Goal: Task Accomplishment & Management: Manage account settings

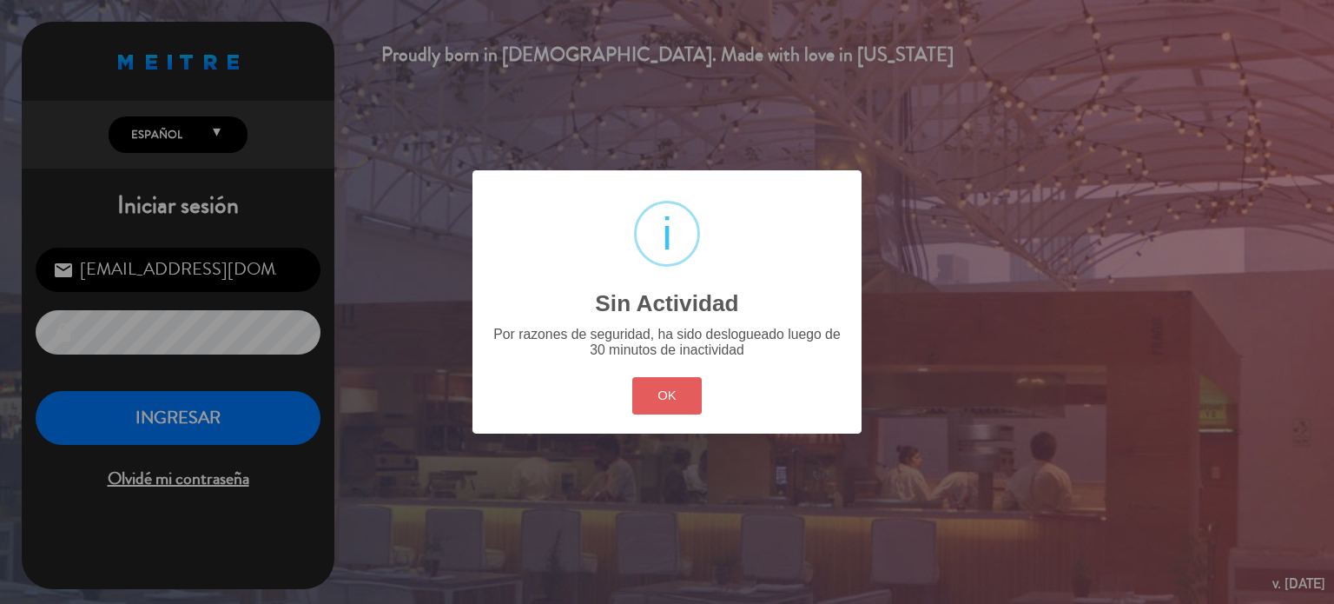
click at [693, 410] on button "OK" at bounding box center [667, 395] width 70 height 37
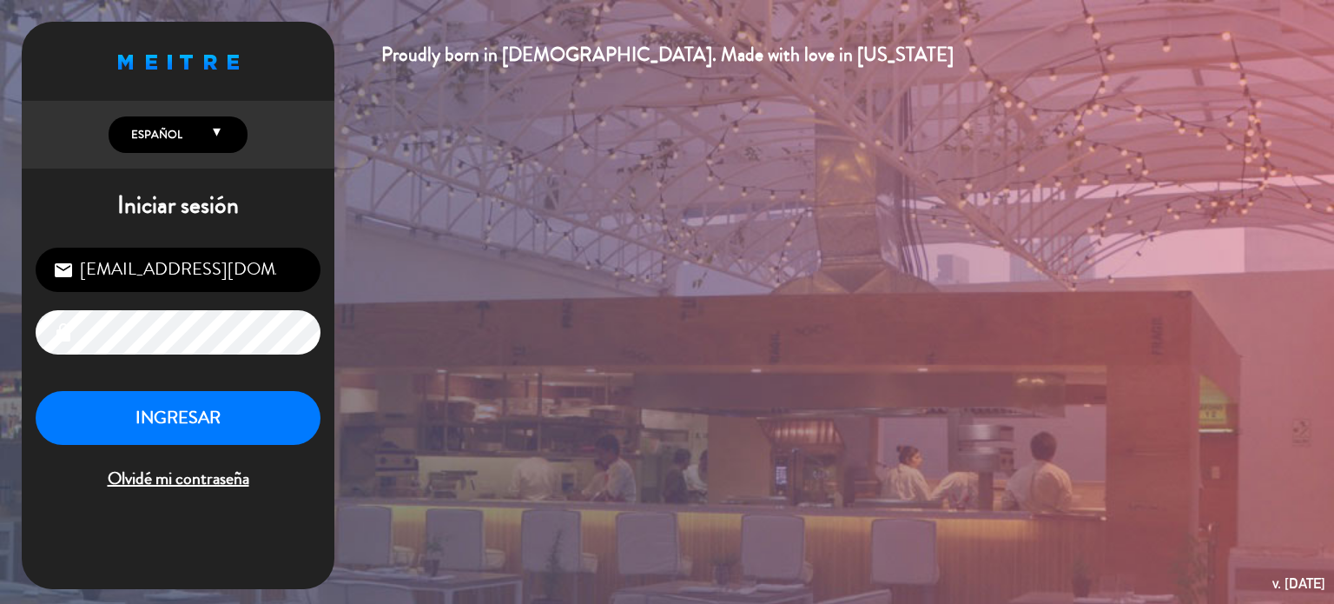
click at [187, 291] on input "[EMAIL_ADDRESS][DOMAIN_NAME]" at bounding box center [178, 270] width 285 height 44
type input "[EMAIL_ADDRESS][DOMAIN_NAME]"
click at [179, 421] on button "INGRESAR" at bounding box center [178, 418] width 285 height 55
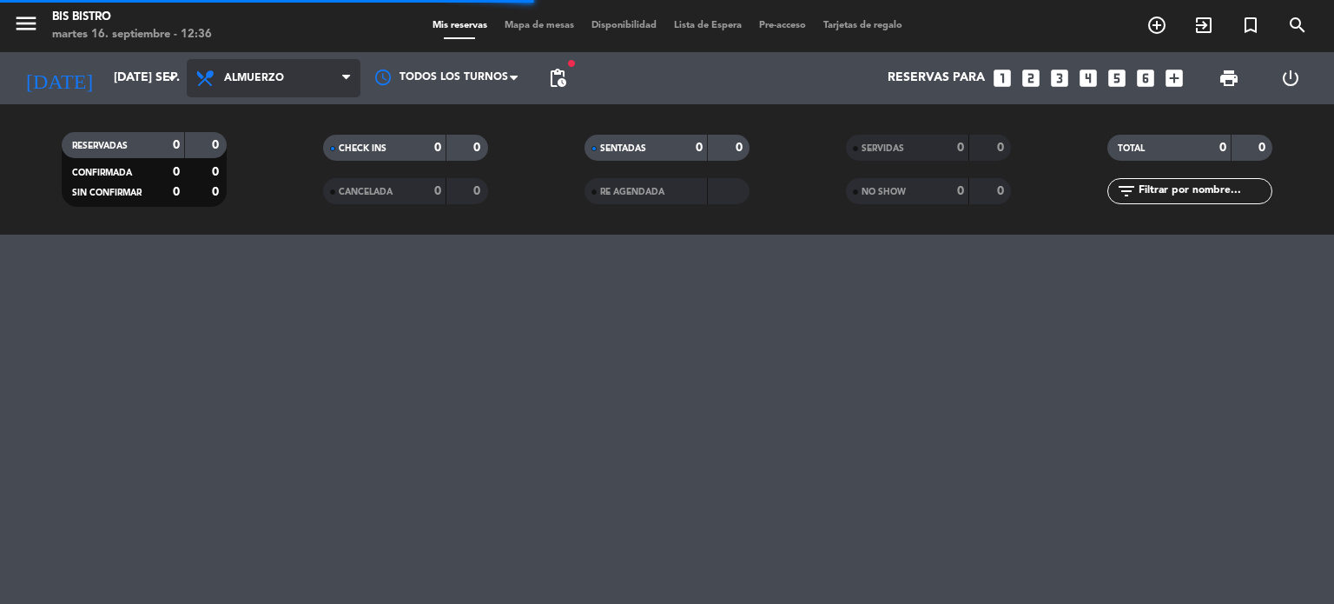
click at [268, 79] on span "Almuerzo" at bounding box center [254, 78] width 60 height 12
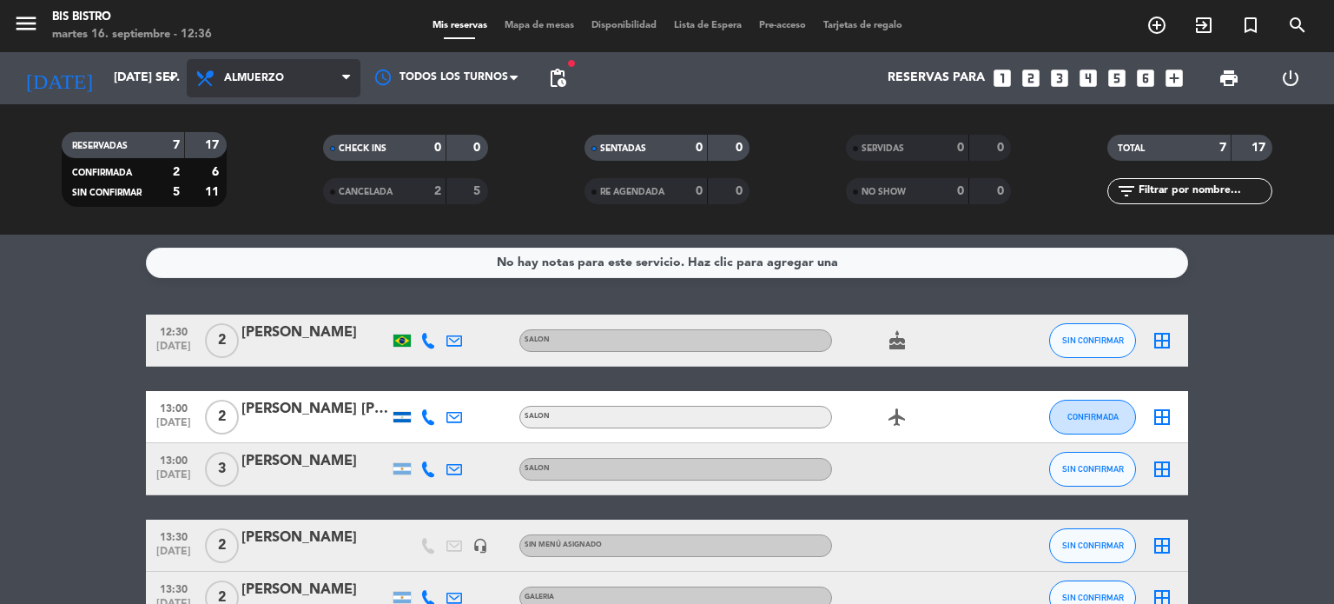
drag, startPoint x: 248, startPoint y: 90, endPoint x: 249, endPoint y: 157, distance: 66.9
click at [248, 89] on span "Almuerzo" at bounding box center [274, 78] width 174 height 38
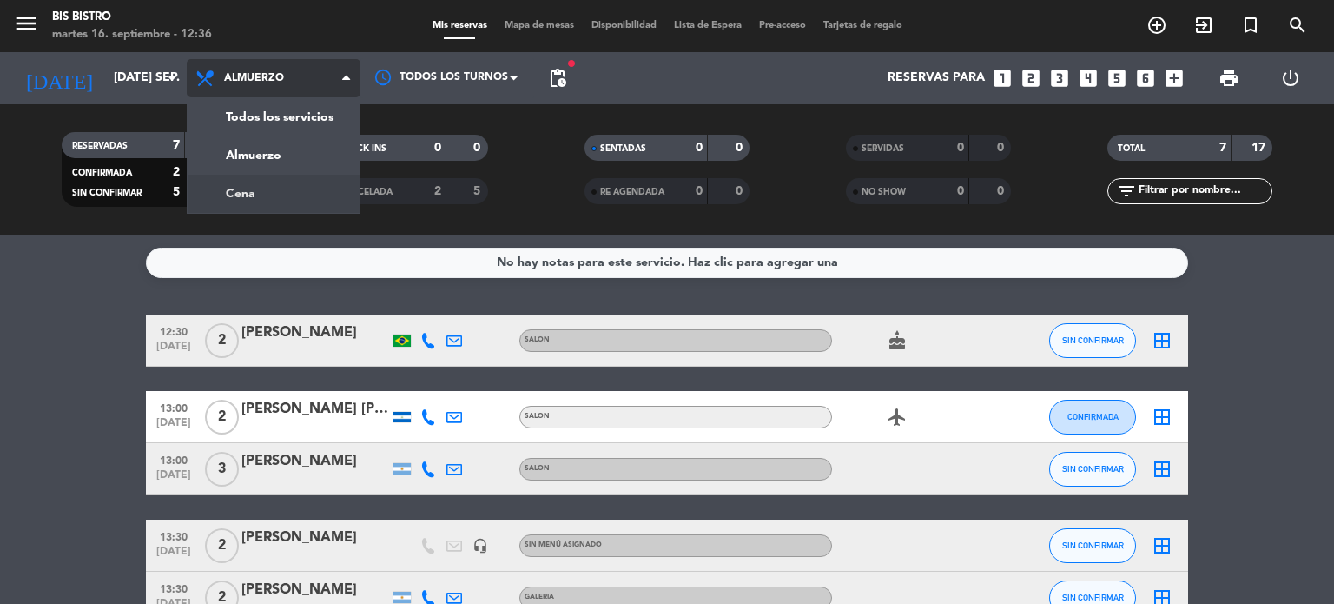
click at [247, 191] on div "menu Bis Bistro martes 16. septiembre - 12:36 Mis reservas Mapa de mesas Dispon…" at bounding box center [667, 117] width 1334 height 235
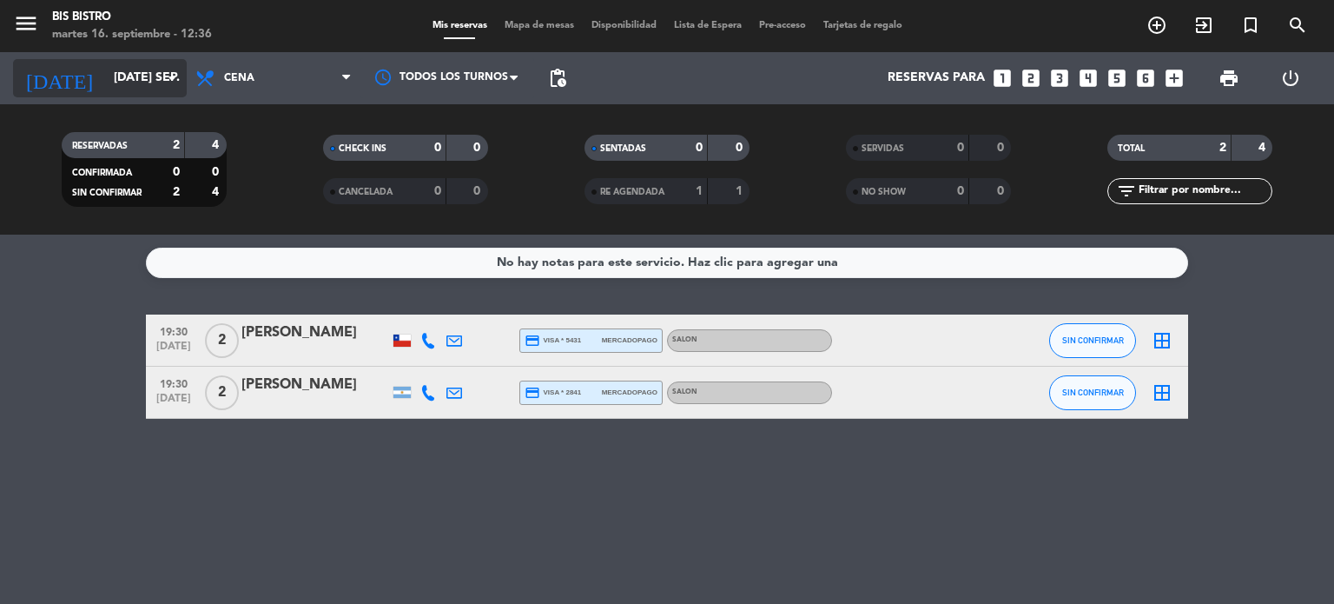
click at [136, 84] on input "[DATE] sep." at bounding box center [187, 78] width 165 height 31
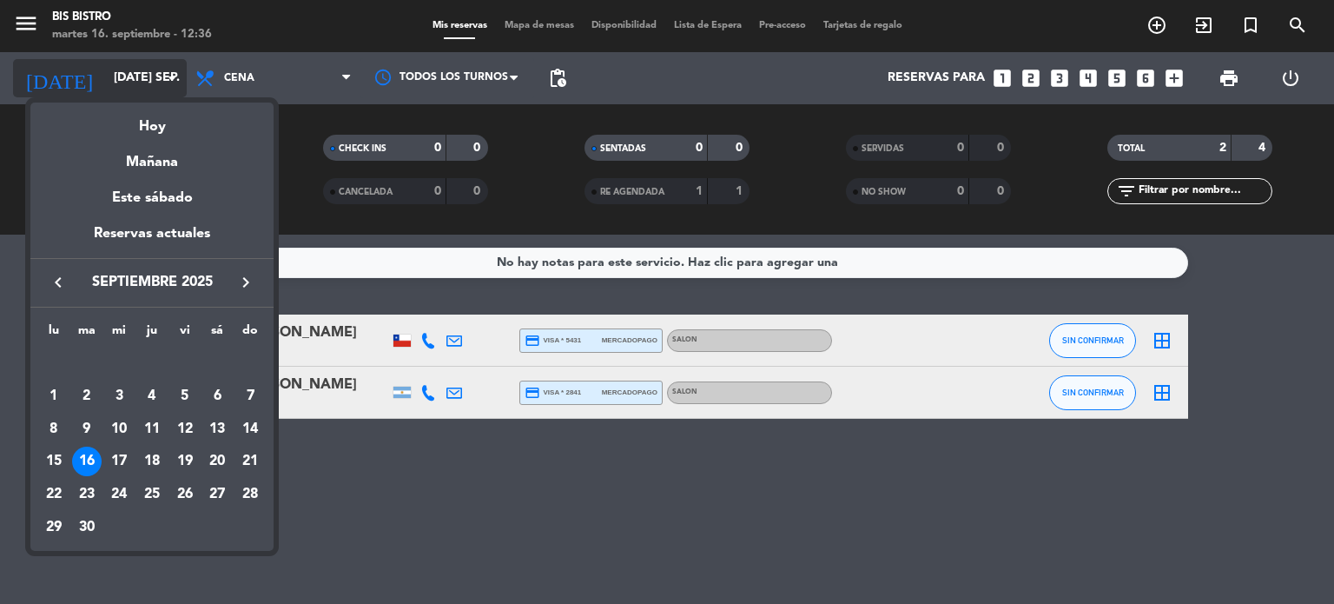
click at [136, 84] on div at bounding box center [667, 302] width 1334 height 604
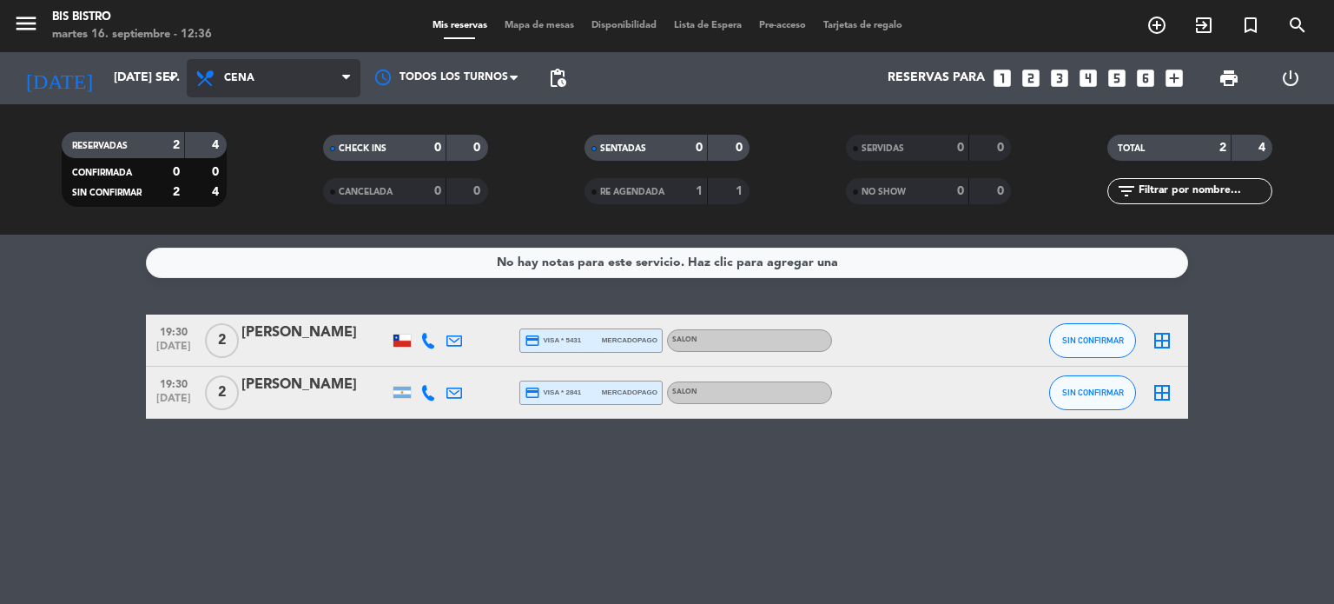
click at [259, 77] on span "Cena" at bounding box center [274, 78] width 174 height 38
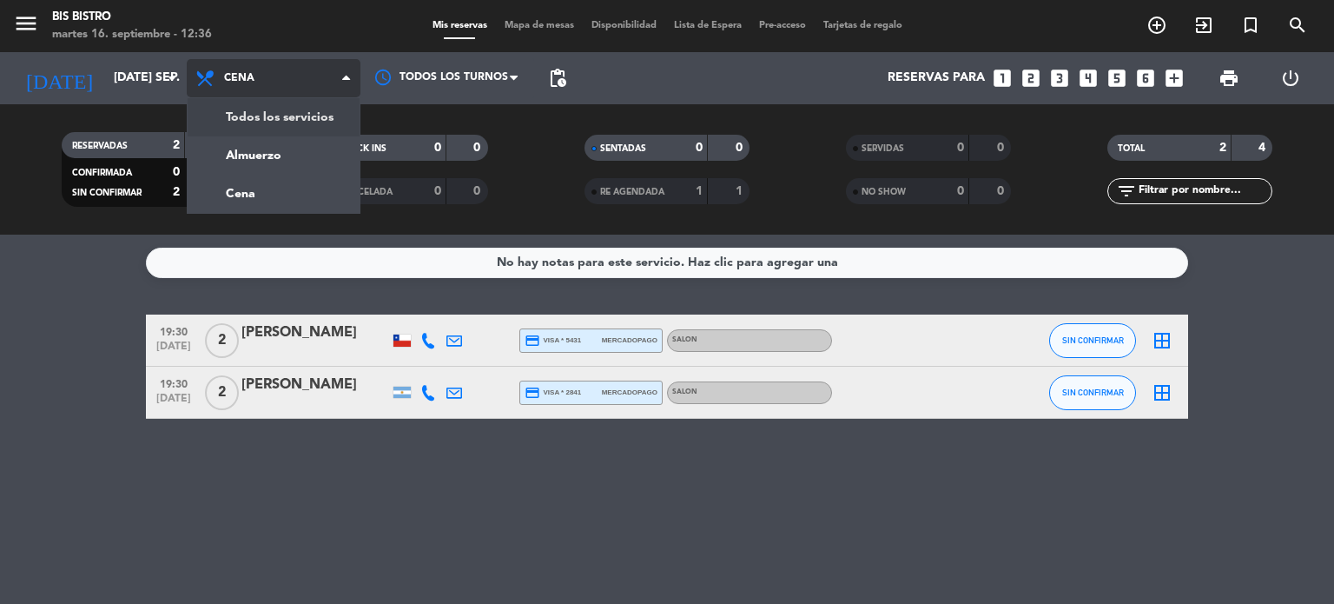
click at [236, 72] on span "Cena" at bounding box center [239, 78] width 30 height 12
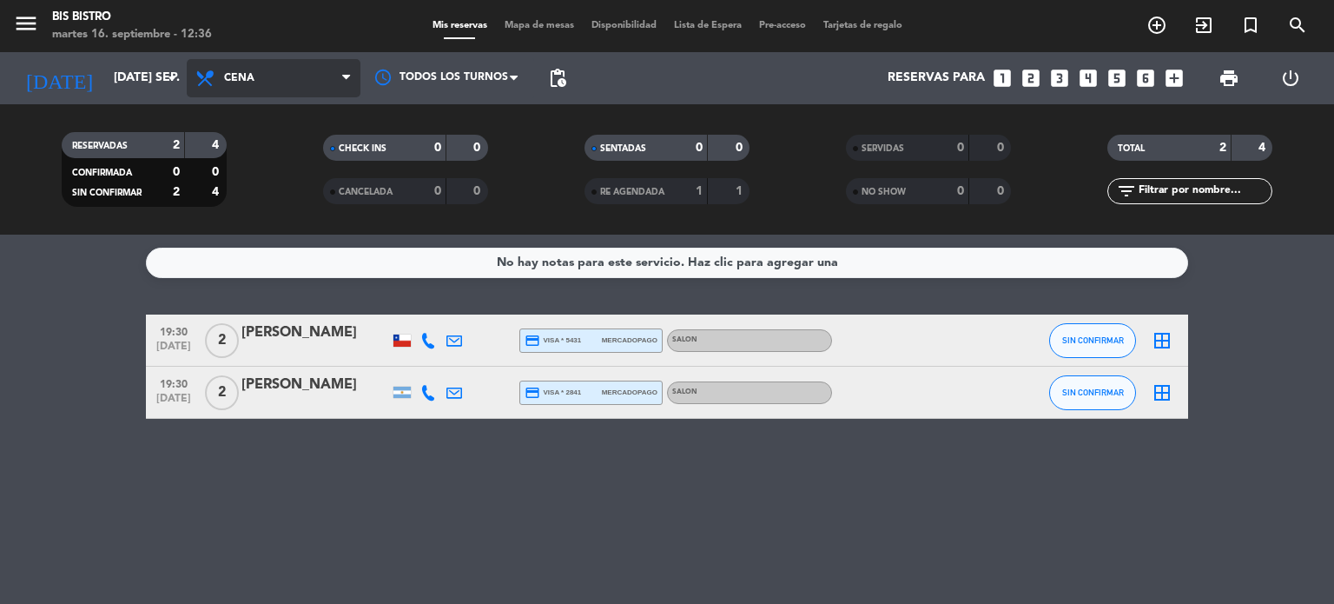
click at [250, 83] on span "Cena" at bounding box center [239, 78] width 30 height 12
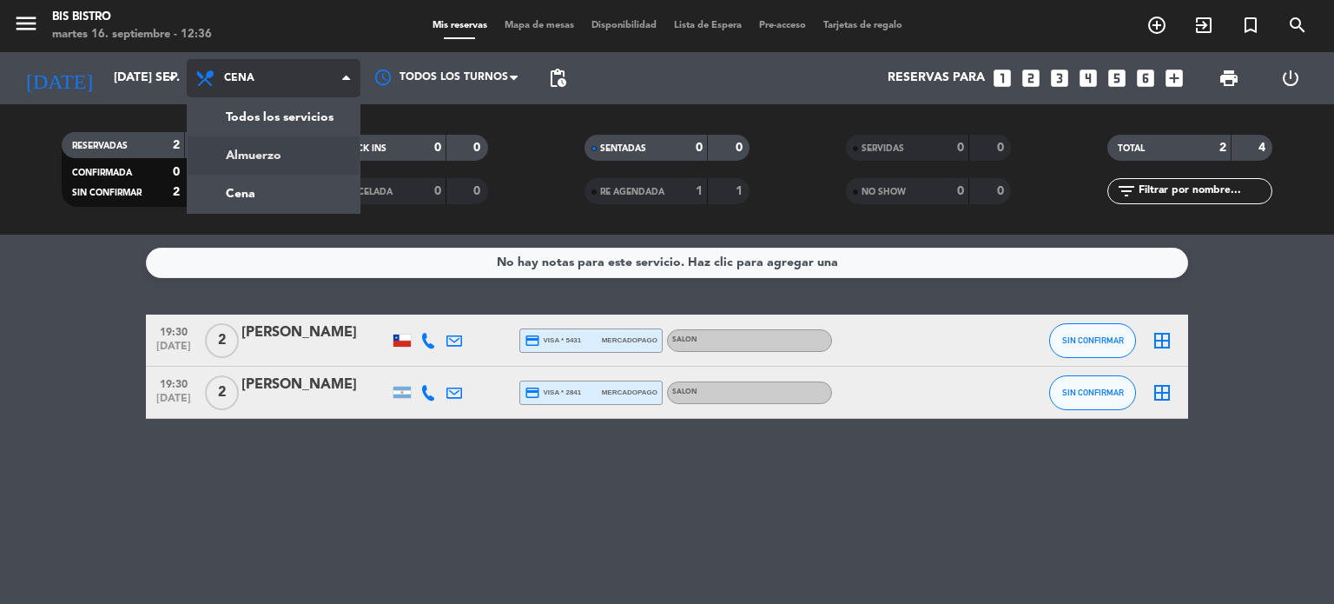
click at [255, 155] on div "menu Bis Bistro martes 16. septiembre - 12:36 Mis reservas Mapa de mesas Dispon…" at bounding box center [667, 117] width 1334 height 235
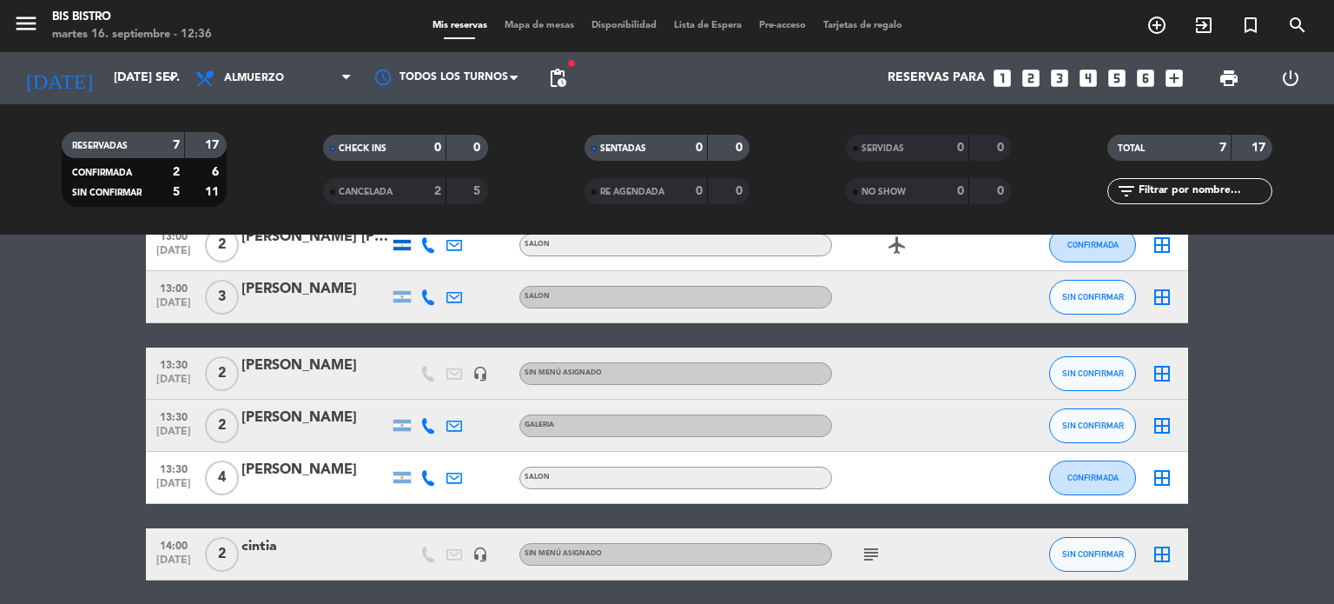
drag, startPoint x: 27, startPoint y: 307, endPoint x: 39, endPoint y: 374, distance: 68.8
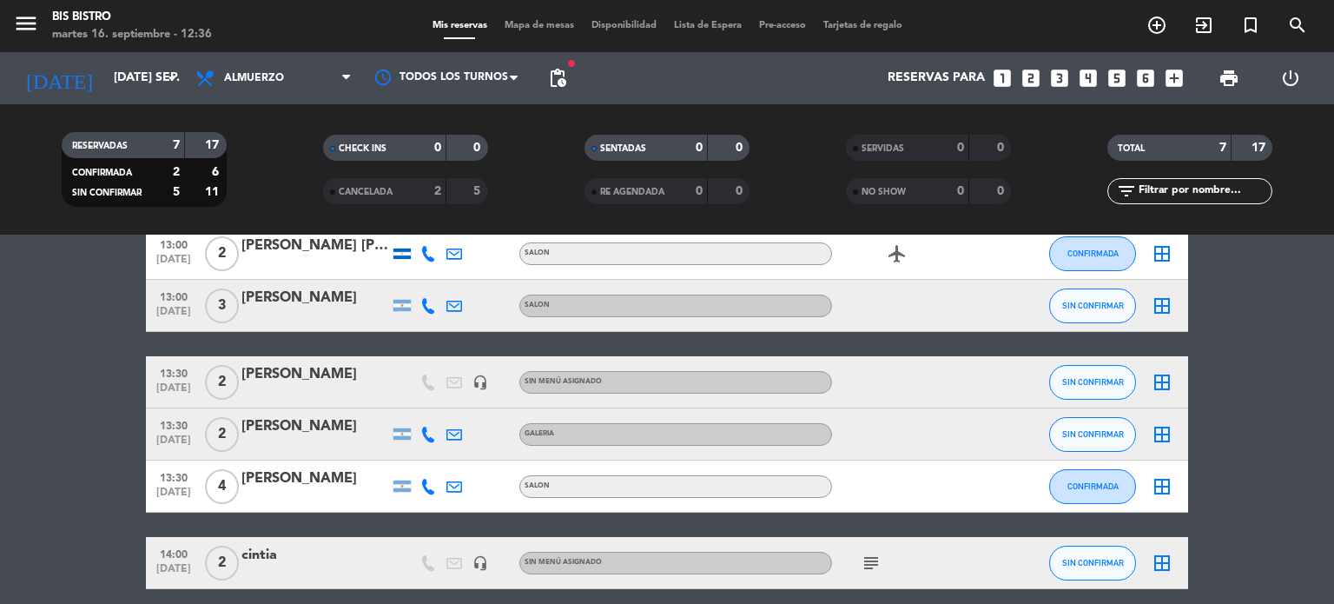
drag, startPoint x: 41, startPoint y: 307, endPoint x: 46, endPoint y: 277, distance: 30.0
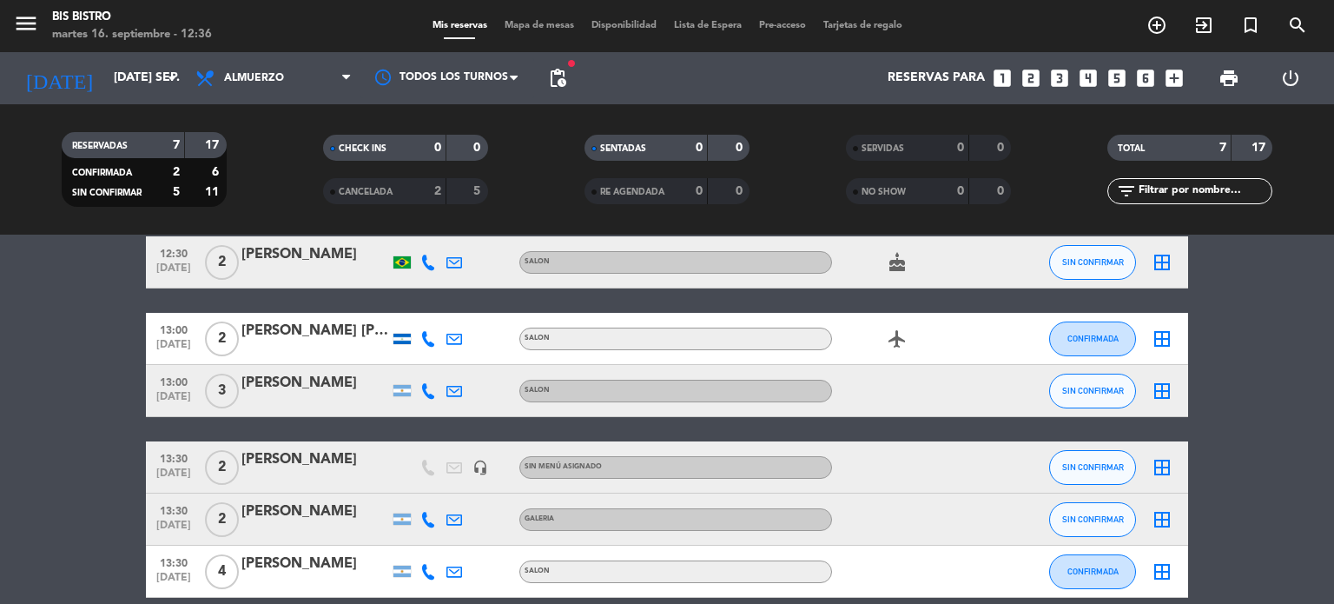
scroll to position [74, 0]
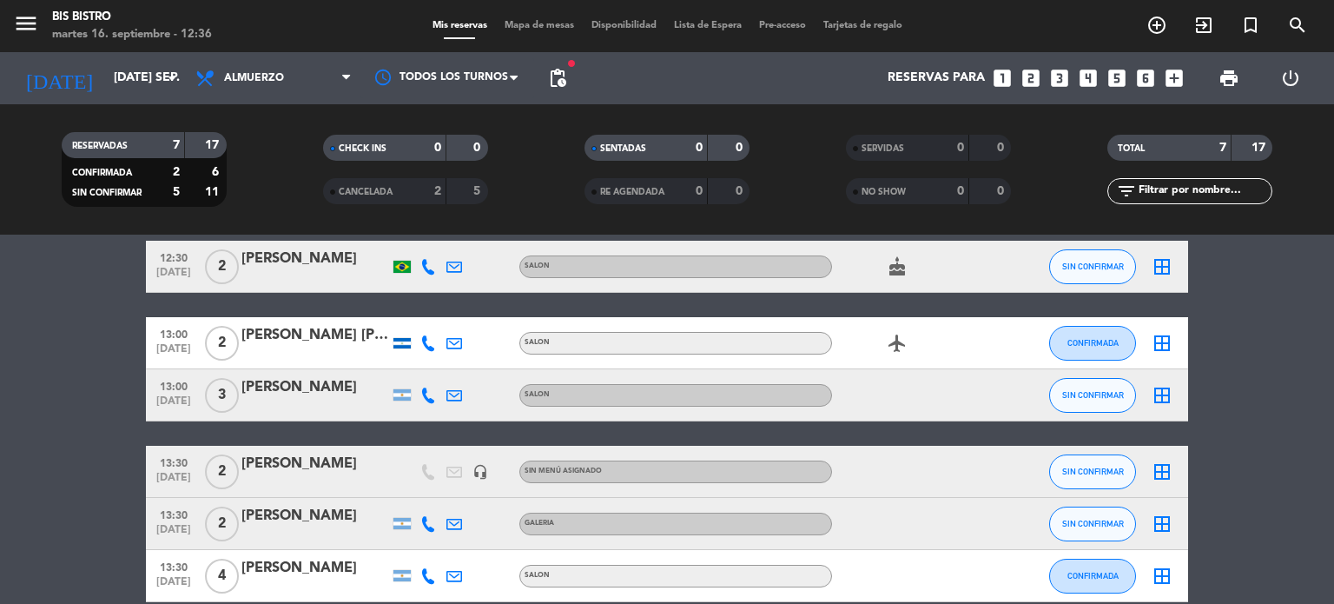
click at [52, 303] on bookings-row "12:30 [DATE] 2 [PERSON_NAME] SALON cake SIN CONFIRMAR border_all 13:00 [DATE] 2…" at bounding box center [667, 460] width 1334 height 438
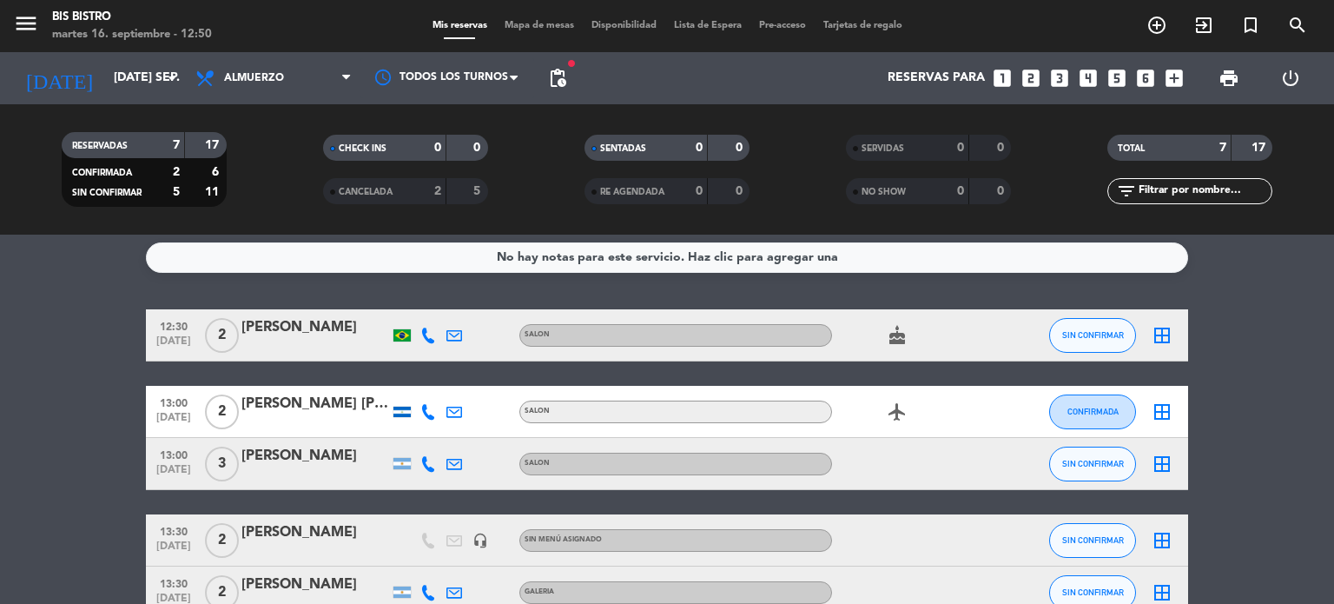
scroll to position [0, 0]
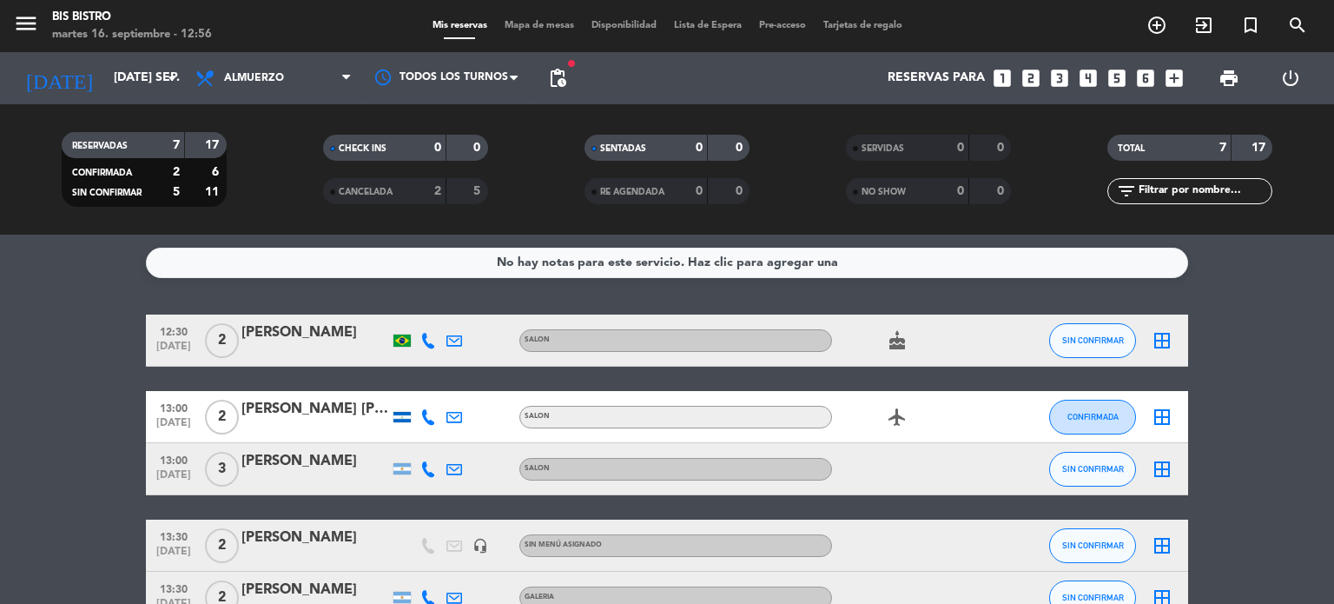
click at [1293, 74] on icon "power_settings_new" at bounding box center [1290, 78] width 21 height 21
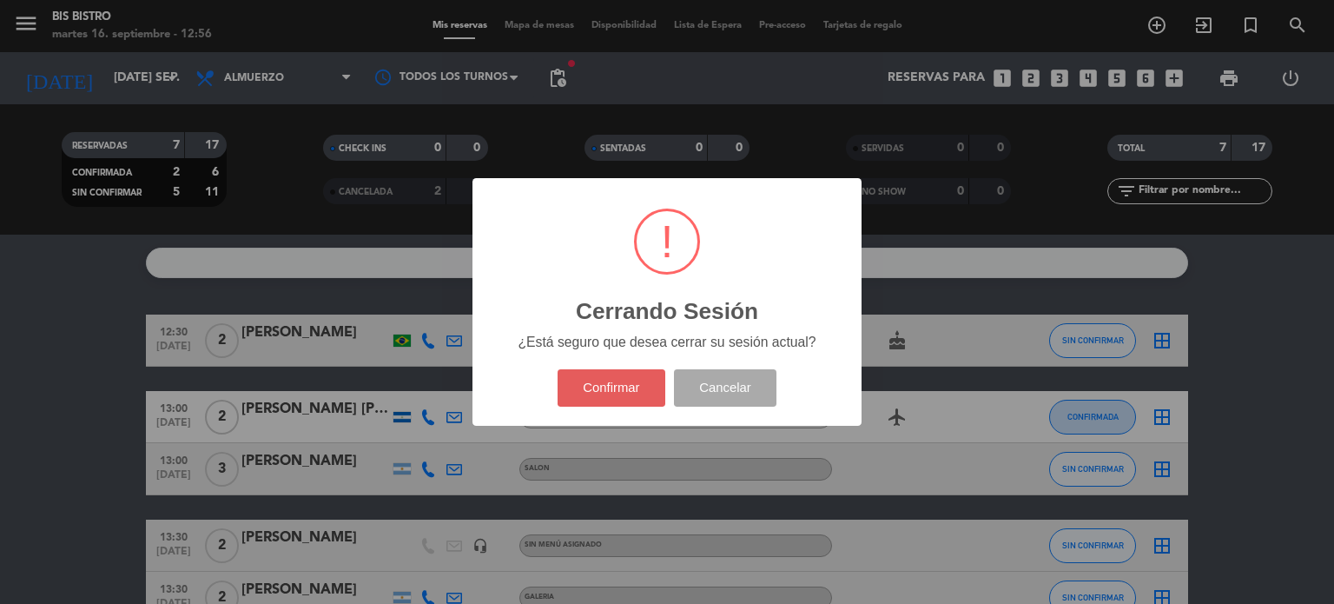
click at [615, 380] on button "Confirmar" at bounding box center [612, 387] width 109 height 37
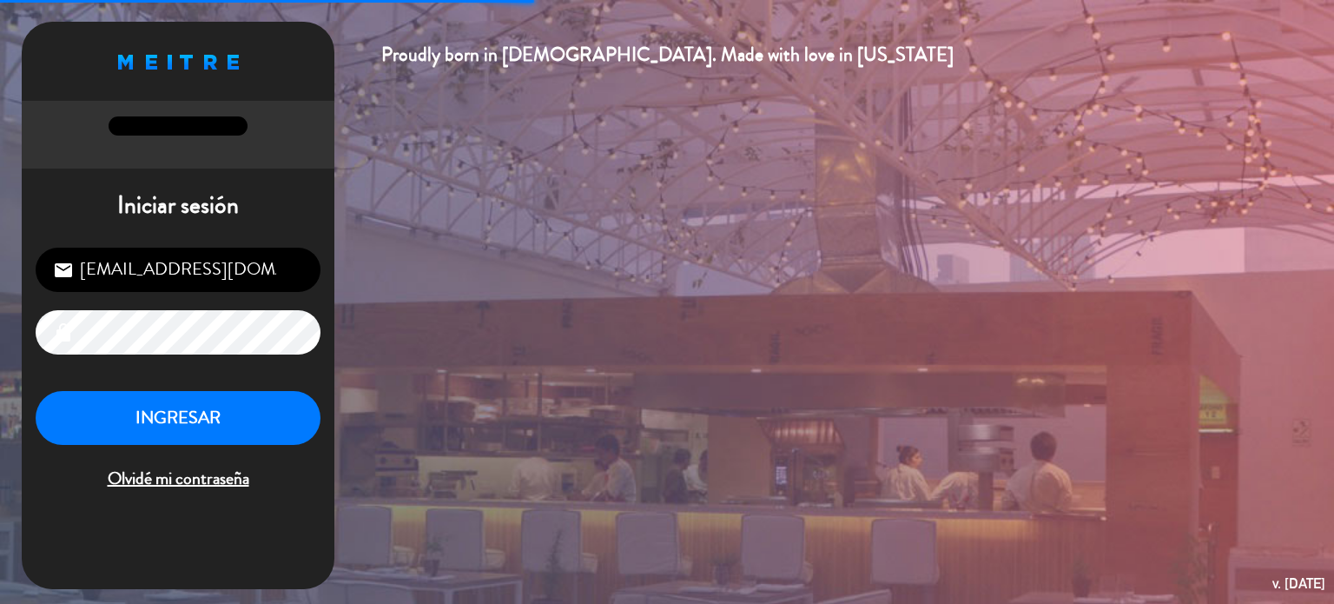
click at [172, 256] on input "[EMAIL_ADDRESS][DOMAIN_NAME]" at bounding box center [178, 270] width 285 height 44
type input "[EMAIL_ADDRESS][DOMAIN_NAME]"
click at [202, 427] on button "INGRESAR" at bounding box center [178, 418] width 285 height 55
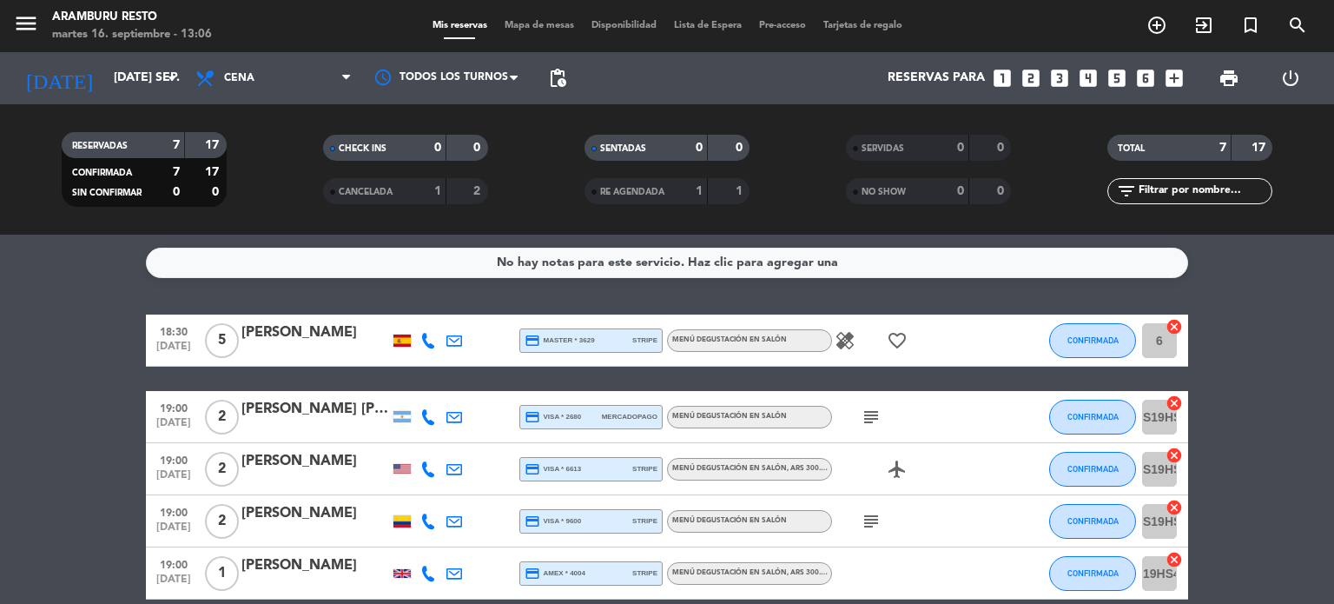
click at [10, 421] on bookings-row "18:30 [DATE] 5 [PERSON_NAME] credit_card master * 3629 stripe Menú degustación …" at bounding box center [667, 533] width 1334 height 438
drag, startPoint x: 50, startPoint y: 347, endPoint x: 22, endPoint y: 124, distance: 224.1
click at [45, 319] on bookings-row "18:30 [DATE] 5 [PERSON_NAME] credit_card master * 3629 stripe Menú degustación …" at bounding box center [667, 533] width 1334 height 438
click at [111, 93] on input "[DATE] sep." at bounding box center [187, 78] width 165 height 31
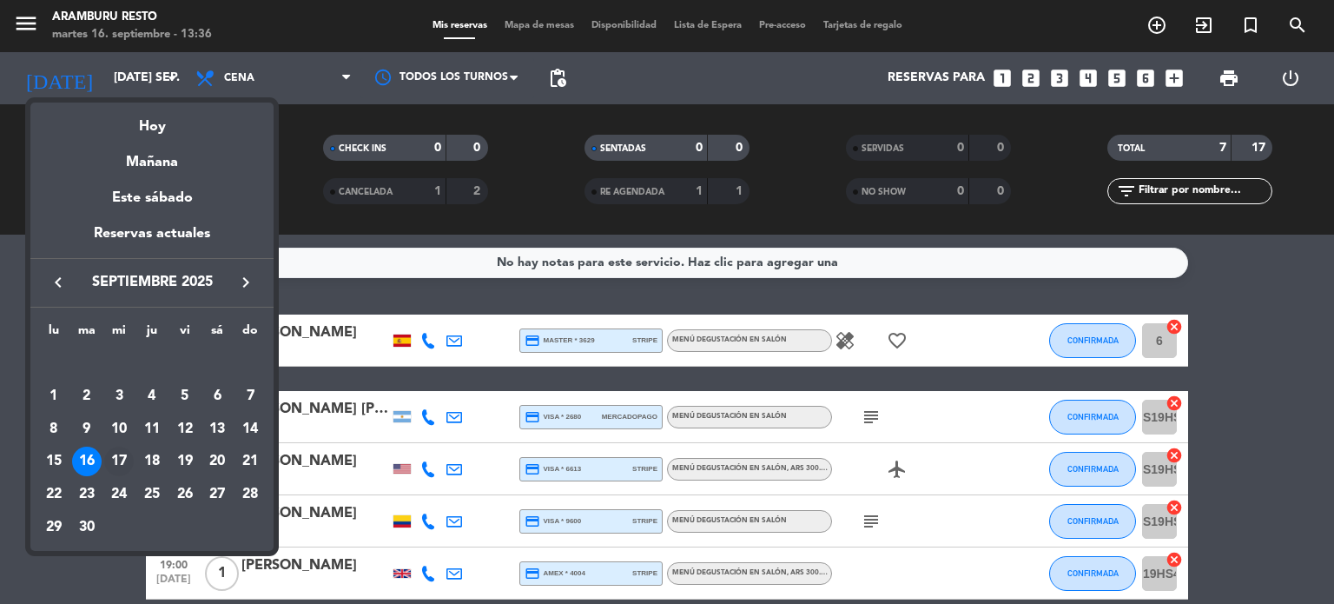
click at [113, 453] on div "17" at bounding box center [119, 461] width 30 height 30
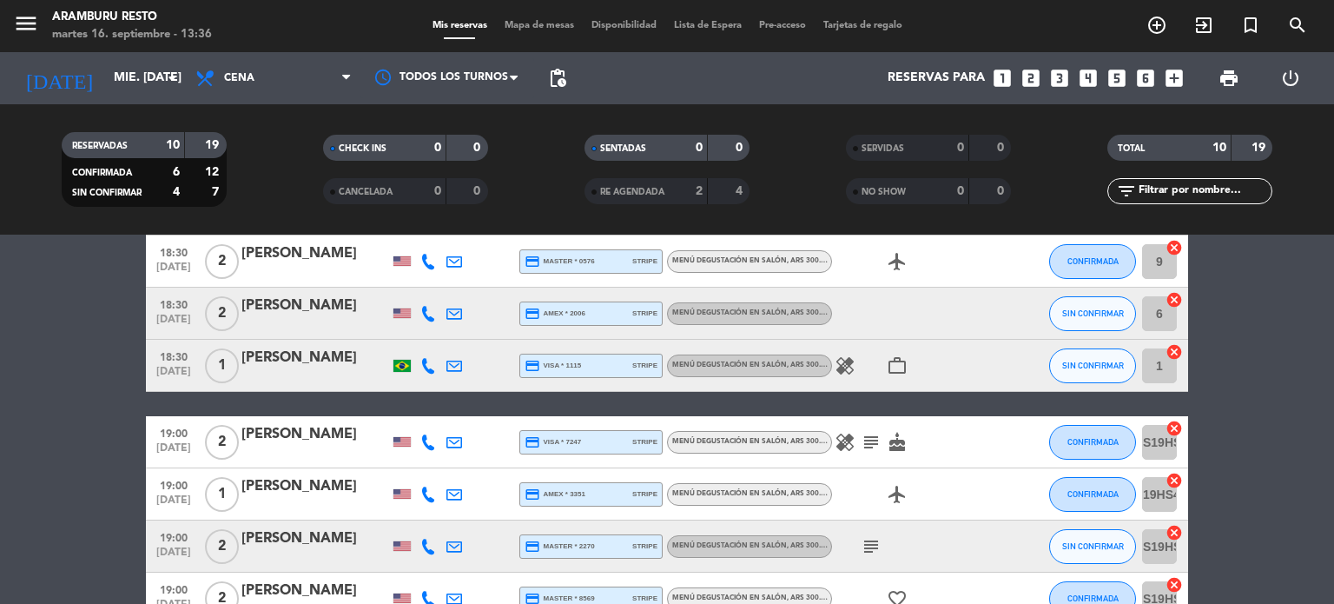
scroll to position [174, 0]
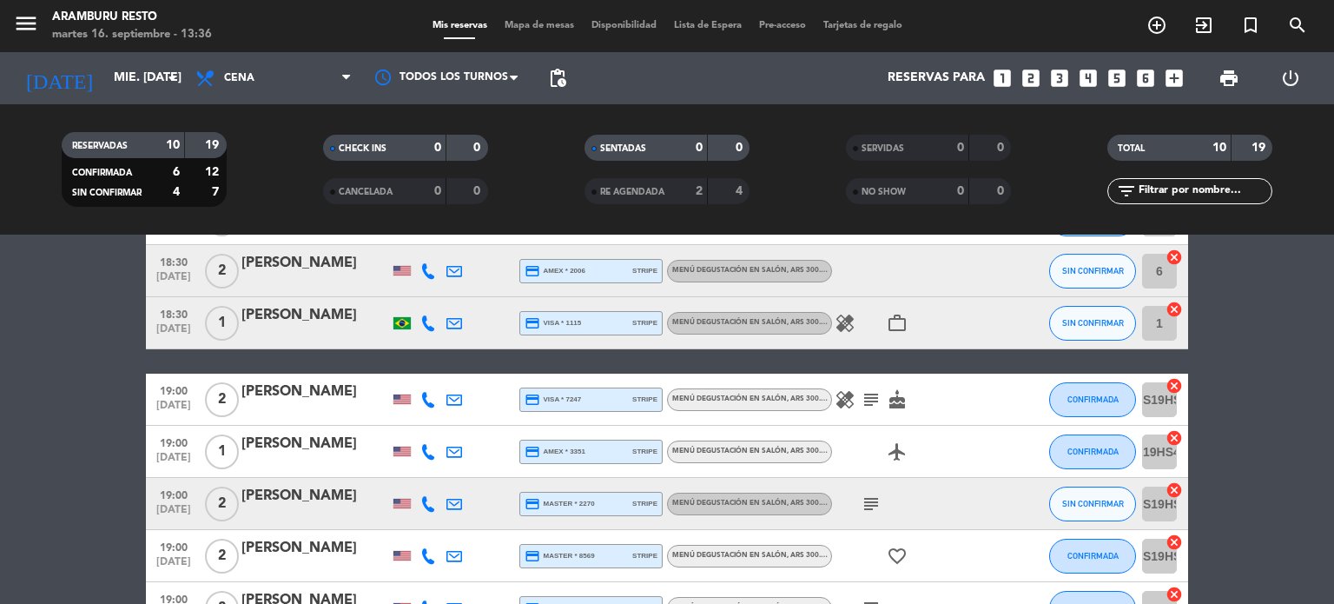
drag, startPoint x: 885, startPoint y: 492, endPoint x: 872, endPoint y: 503, distance: 16.7
click at [882, 494] on div "subject" at bounding box center [910, 503] width 156 height 51
click at [872, 504] on icon "subject" at bounding box center [871, 503] width 21 height 21
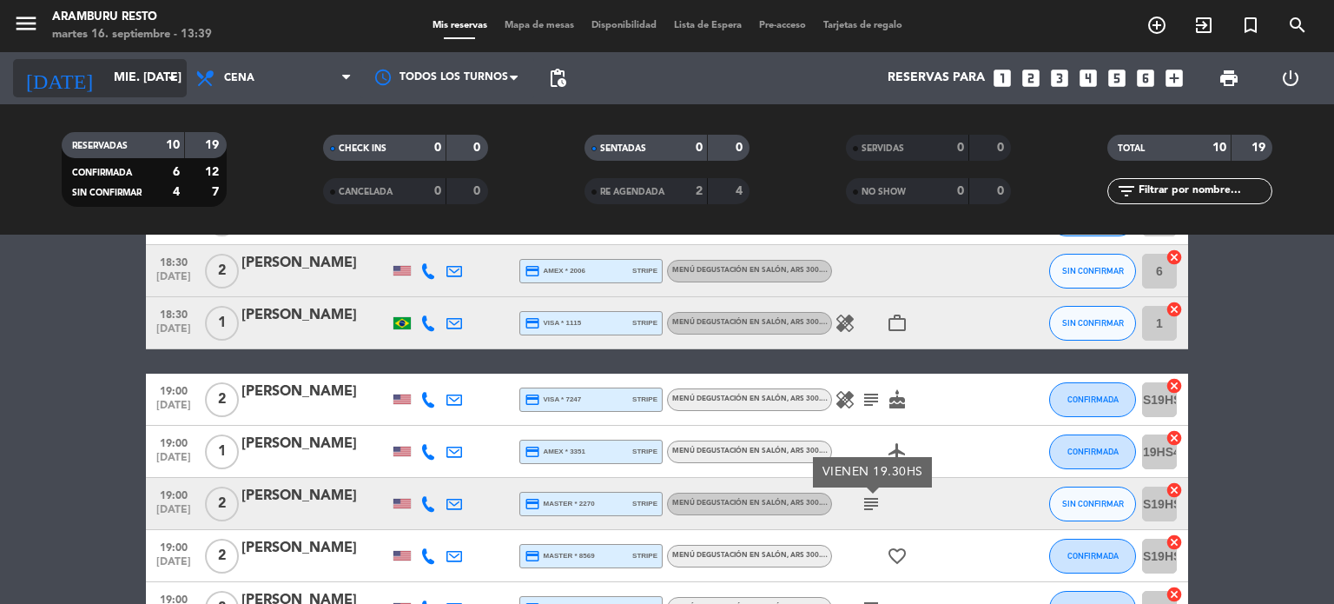
click at [105, 72] on input "mié. [DATE]" at bounding box center [187, 78] width 165 height 31
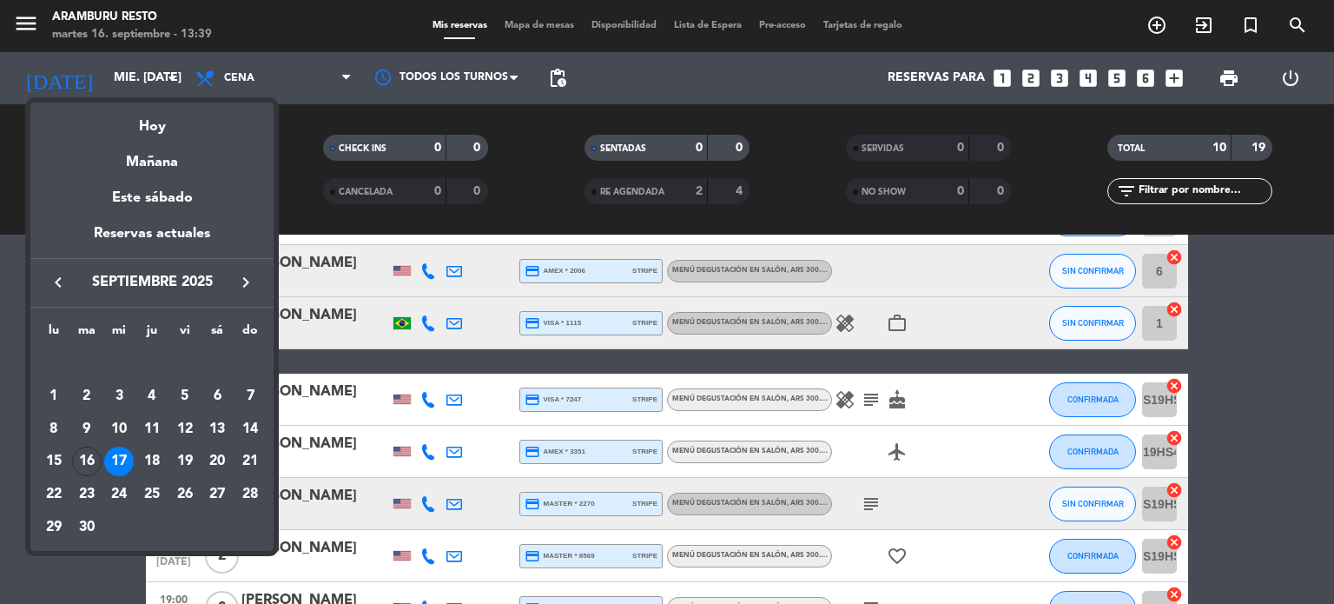
click at [248, 278] on icon "keyboard_arrow_right" at bounding box center [245, 282] width 21 height 21
click at [182, 400] on div "3" at bounding box center [185, 396] width 30 height 30
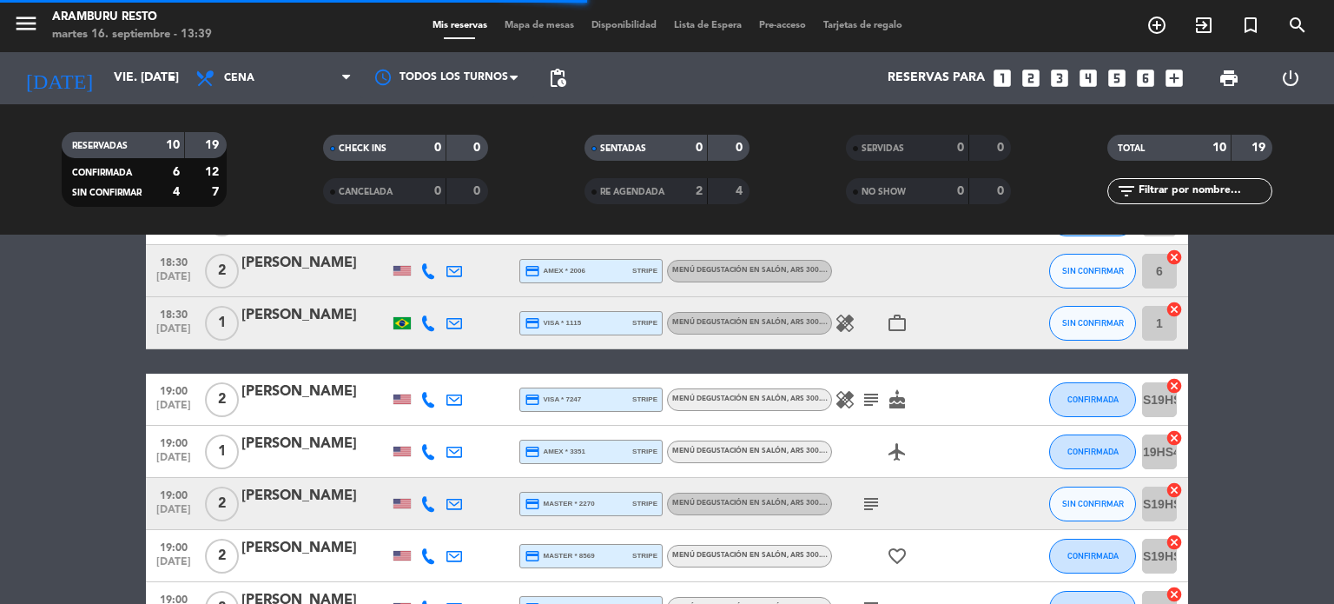
scroll to position [2, 0]
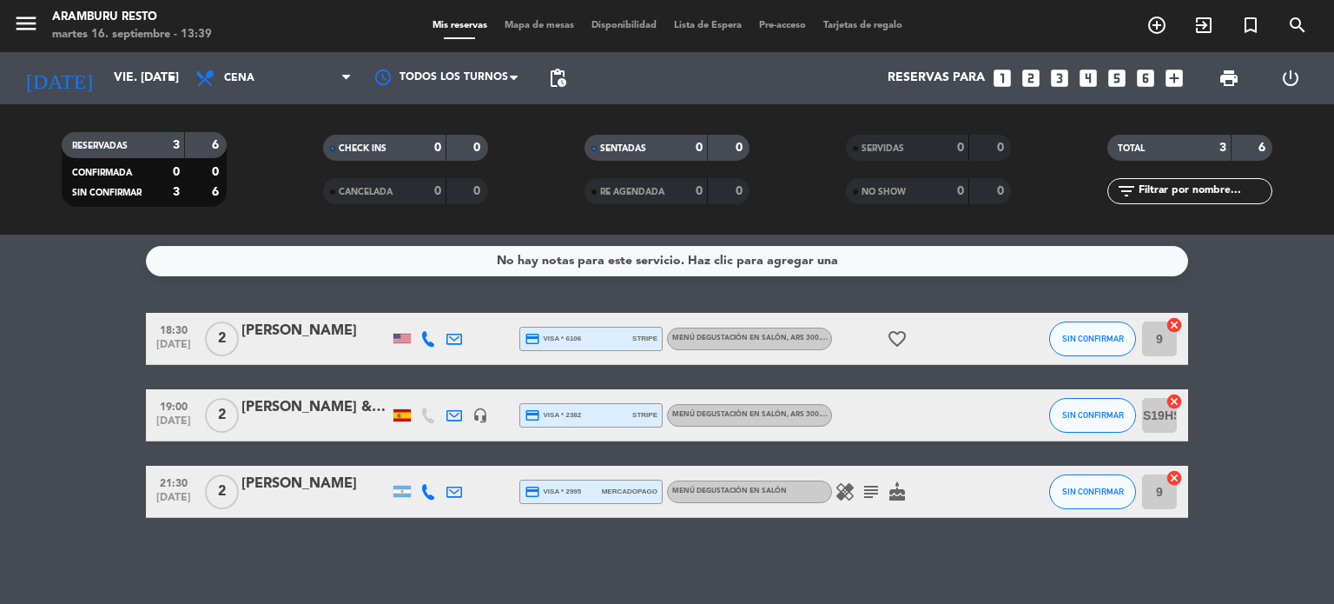
click at [478, 414] on icon "headset_mic" at bounding box center [481, 415] width 16 height 16
click at [446, 411] on div at bounding box center [454, 414] width 26 height 51
click at [453, 416] on icon at bounding box center [454, 415] width 16 height 16
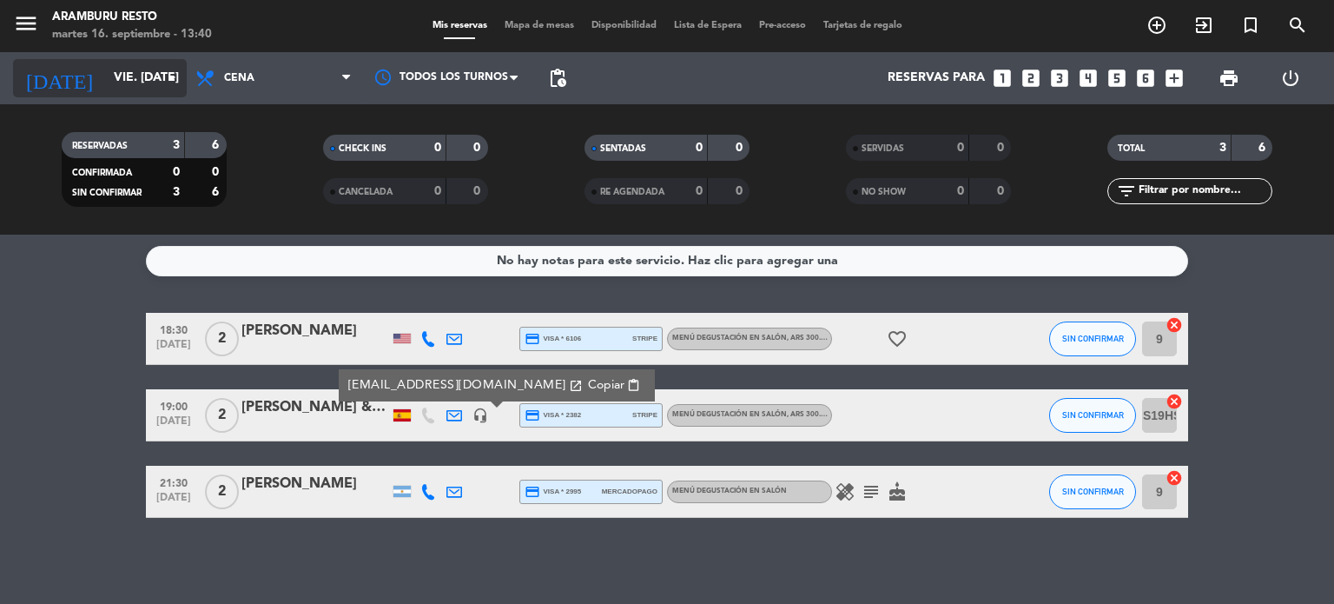
click at [105, 80] on input "vie. [DATE]" at bounding box center [187, 78] width 165 height 31
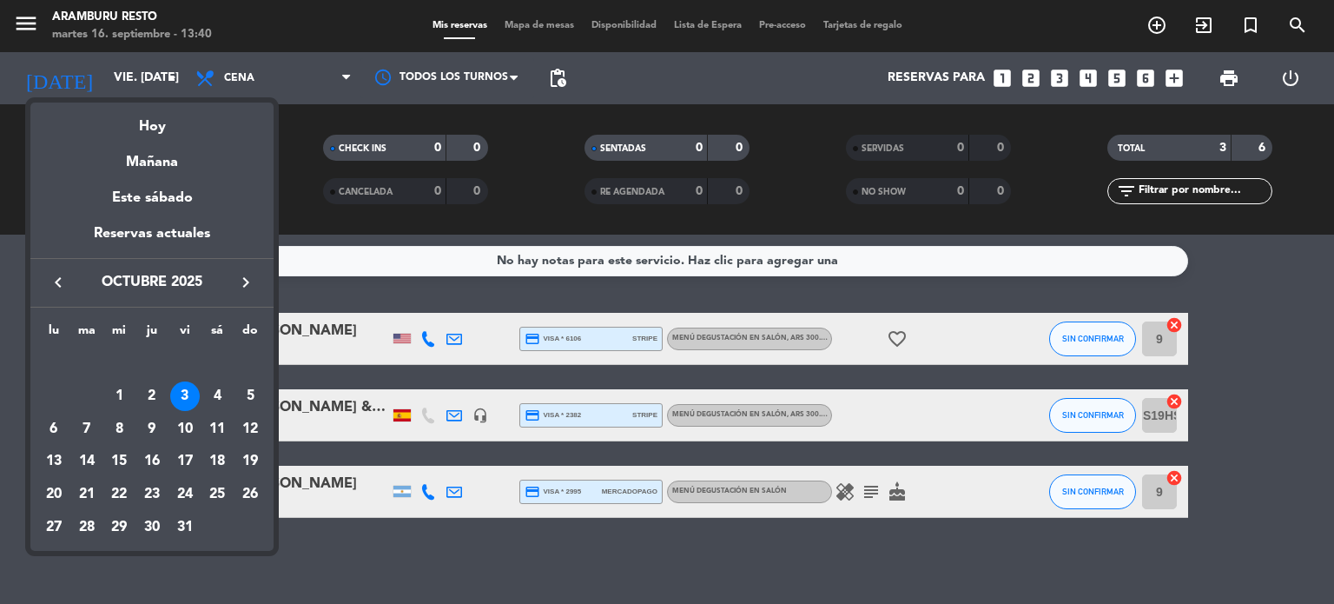
click at [44, 274] on button "keyboard_arrow_left" at bounding box center [58, 282] width 31 height 23
click at [188, 451] on div "19" at bounding box center [185, 461] width 30 height 30
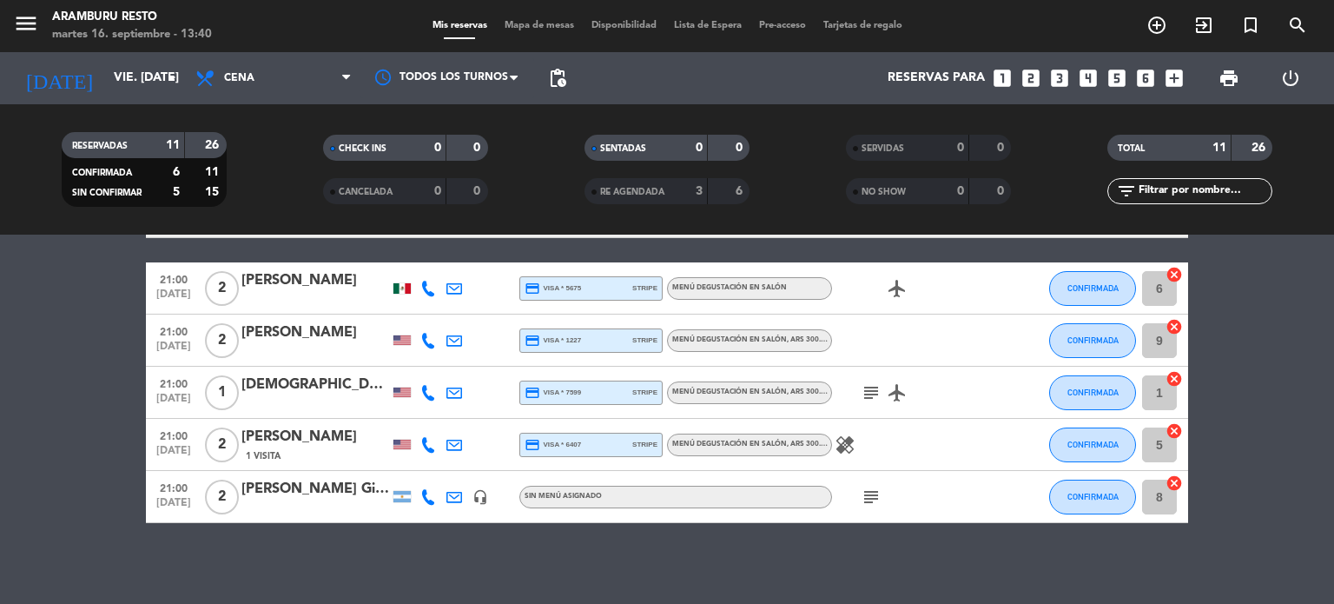
scroll to position [443, 0]
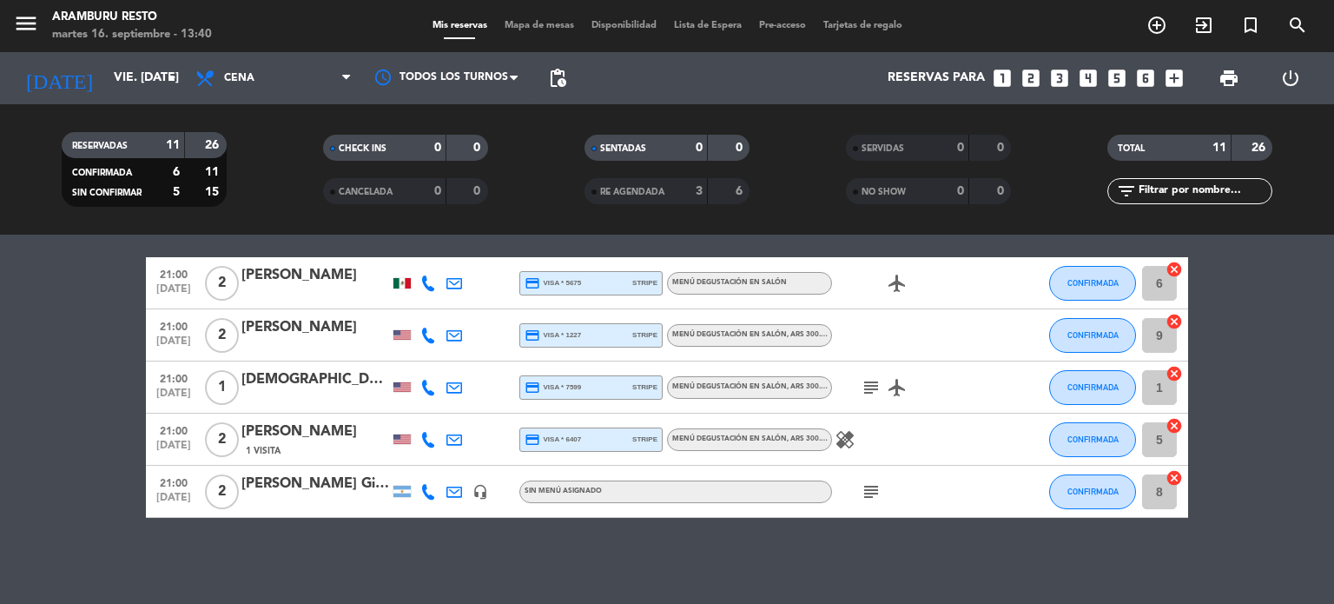
click at [864, 485] on icon "subject" at bounding box center [871, 491] width 21 height 21
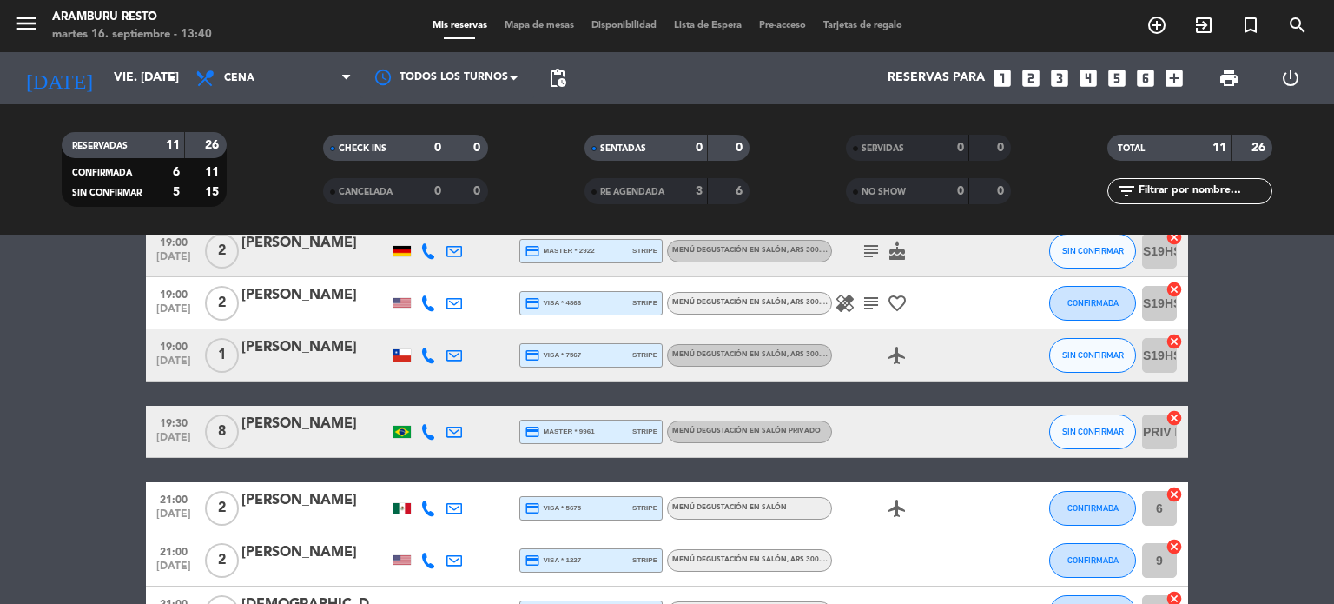
scroll to position [96, 0]
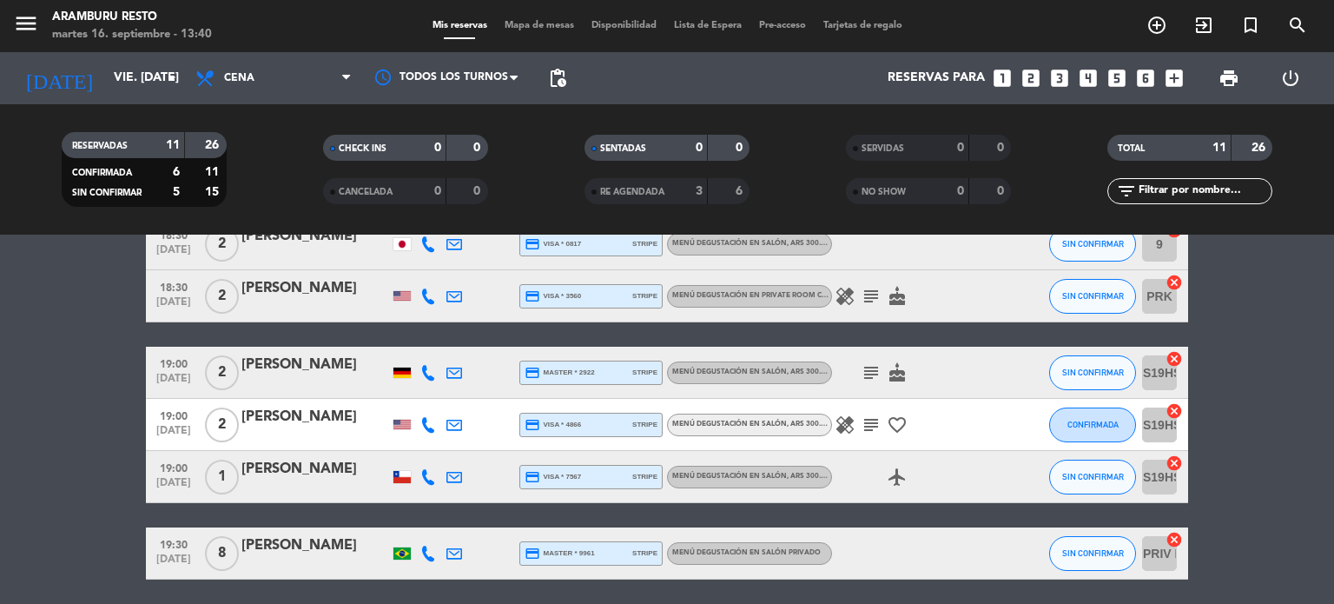
click at [465, 470] on div "19:00 [DATE] 1 Zoe credit_card visa * 7567 stripe Menú degustación en salón , A…" at bounding box center [667, 477] width 1042 height 52
click at [455, 466] on div at bounding box center [454, 476] width 26 height 51
click at [447, 475] on icon at bounding box center [454, 477] width 16 height 16
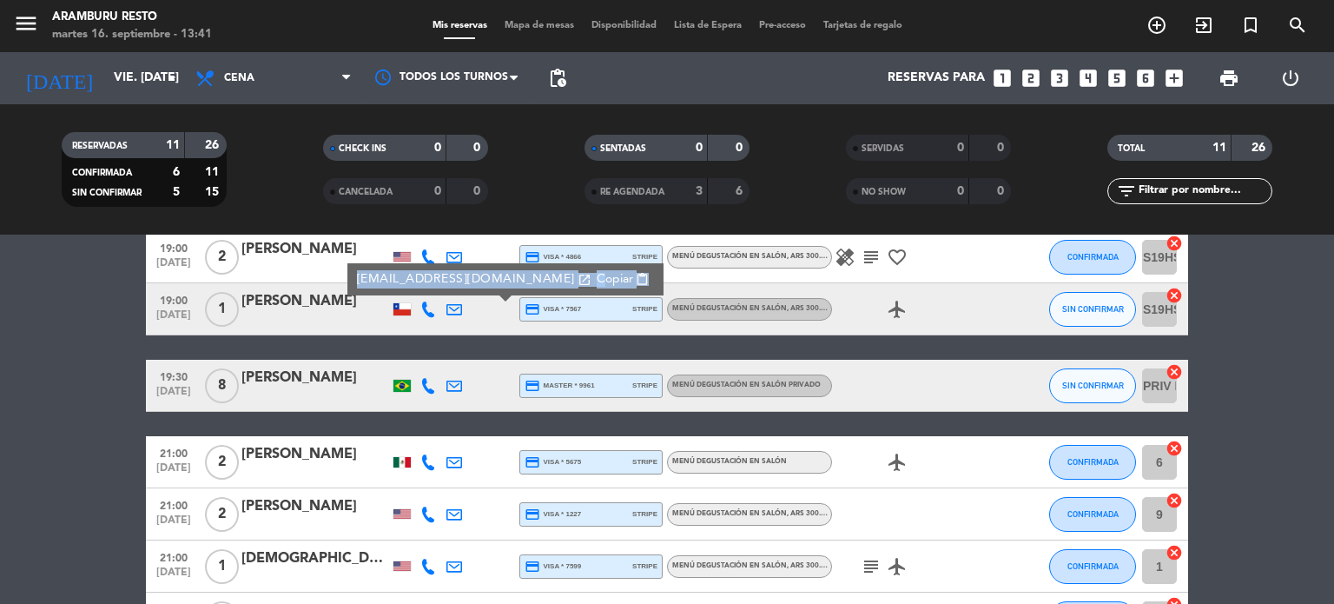
scroll to position [270, 0]
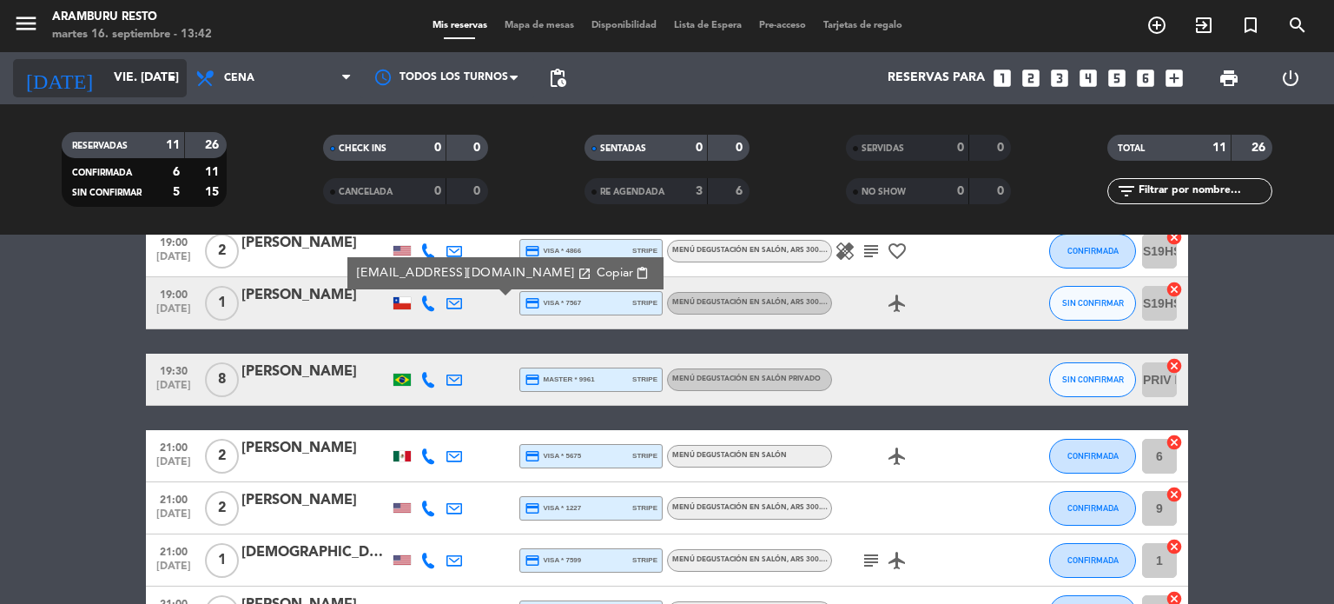
click at [130, 83] on input "vie. [DATE]" at bounding box center [187, 78] width 165 height 31
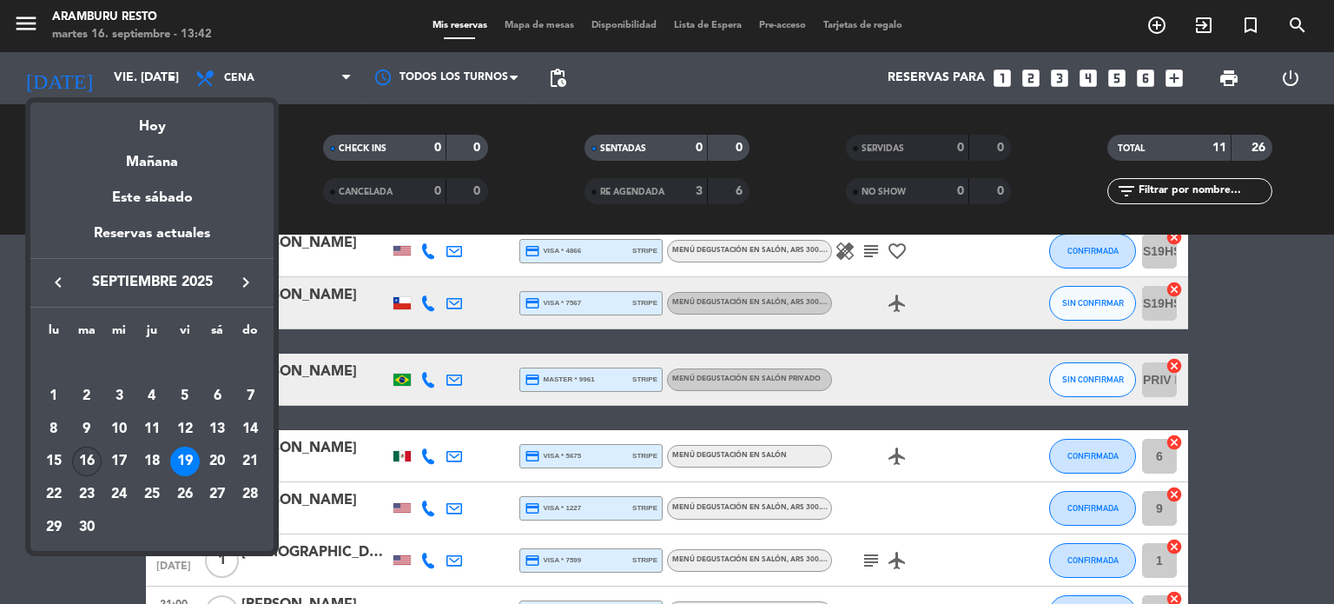
click at [87, 465] on div "16" at bounding box center [87, 461] width 30 height 30
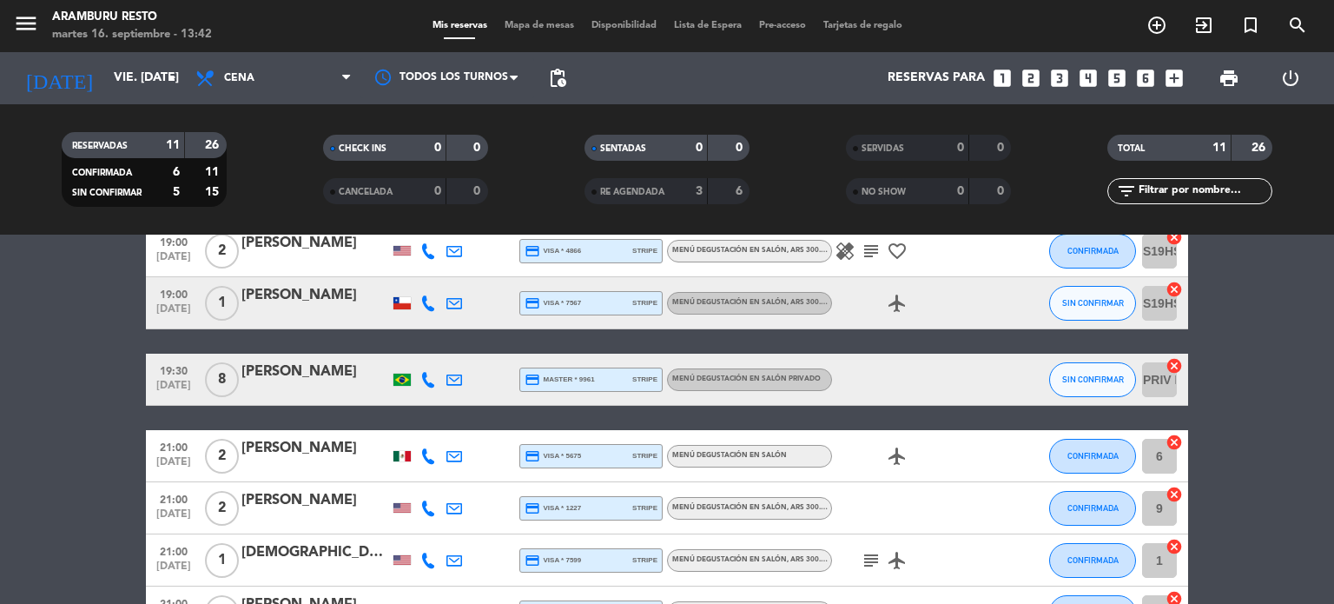
type input "[DATE] sep."
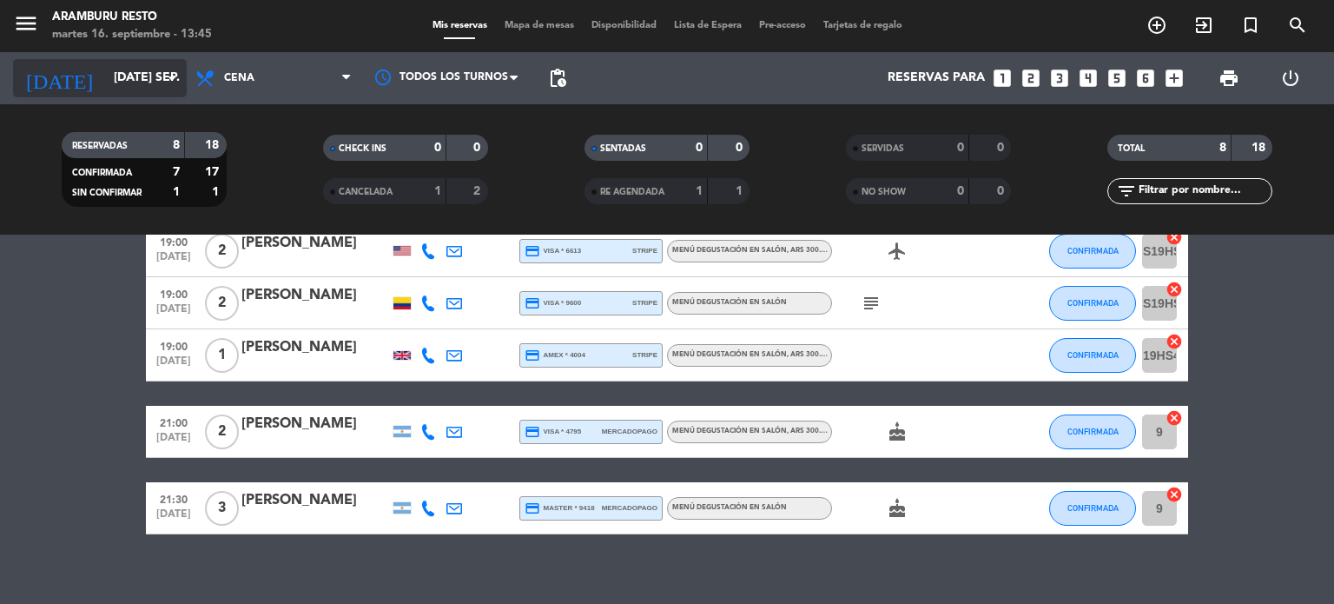
drag, startPoint x: 0, startPoint y: 469, endPoint x: 89, endPoint y: 73, distance: 406.1
click at [14, 448] on bookings-row "18:30 [DATE] 1 [PERSON_NAME] credit_card visa * 7977 stripe Menú degustación en…" at bounding box center [667, 289] width 1334 height 490
drag, startPoint x: 0, startPoint y: 336, endPoint x: 236, endPoint y: 444, distance: 259.7
click at [0, 336] on bookings-row "18:30 [DATE] 1 [PERSON_NAME] credit_card visa * 7977 stripe Menú degustación en…" at bounding box center [667, 289] width 1334 height 490
drag, startPoint x: 0, startPoint y: 451, endPoint x: 122, endPoint y: 114, distance: 358.3
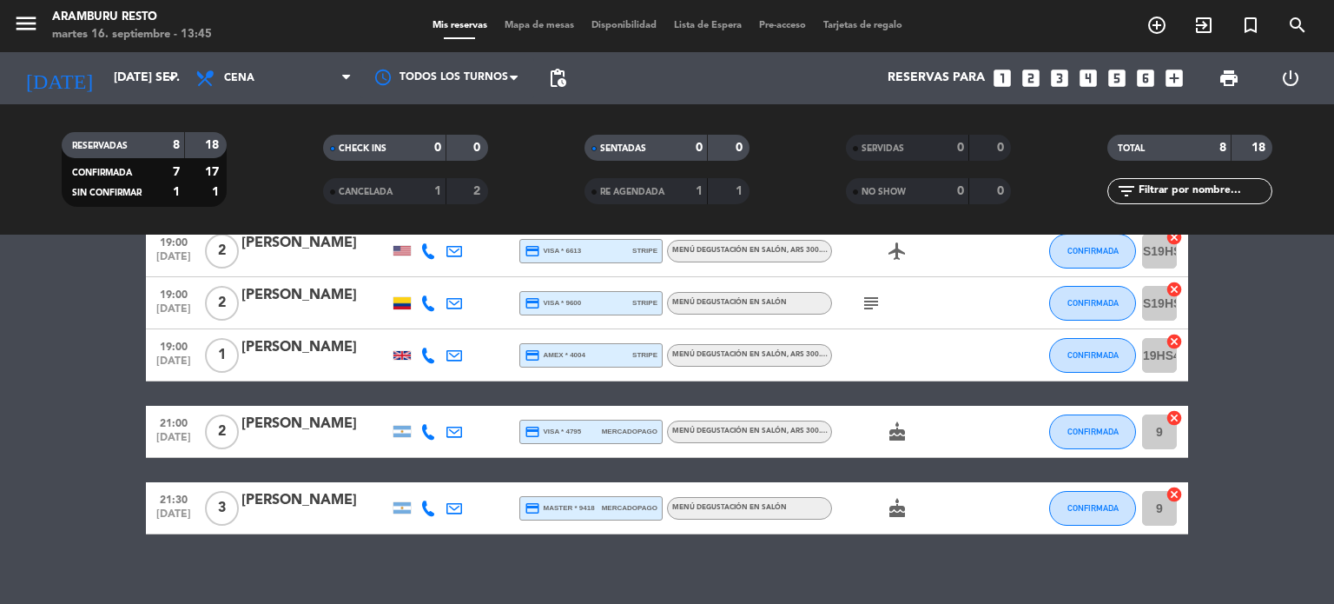
click at [3, 437] on bookings-row "18:30 [DATE] 1 [PERSON_NAME] credit_card visa * 7977 stripe Menú degustación en…" at bounding box center [667, 289] width 1334 height 490
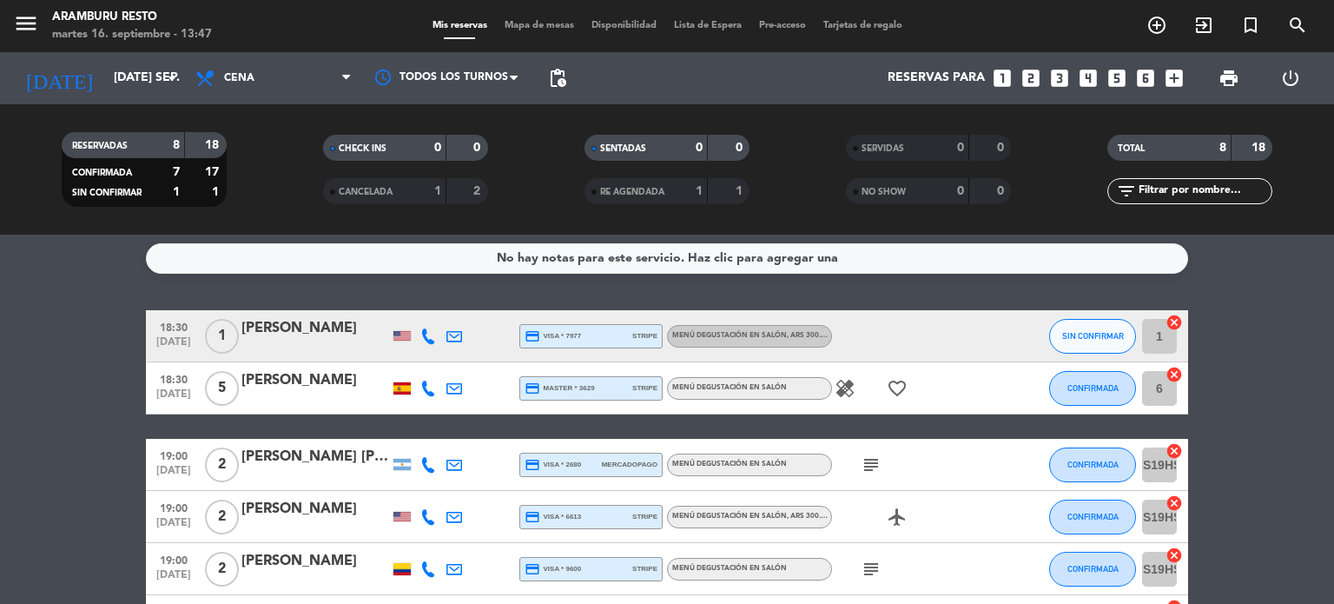
scroll to position [0, 0]
